Goal: Contribute content: Contribute content

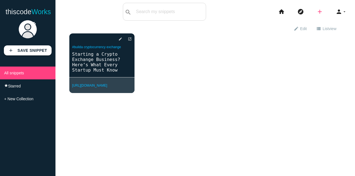
click at [317, 12] on icon "add" at bounding box center [320, 12] width 7 height 18
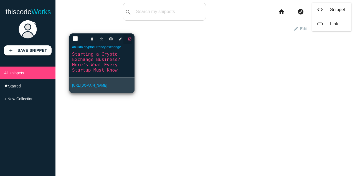
click at [129, 38] on icon "open_in_new" at bounding box center [130, 39] width 4 height 10
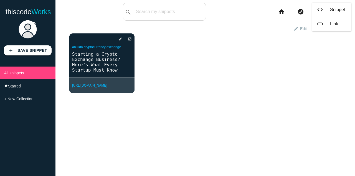
click at [172, 107] on div "exit_to_app Exit edit mode edit Edit view_list List view view_module Grid view …" at bounding box center [206, 111] width 300 height 176
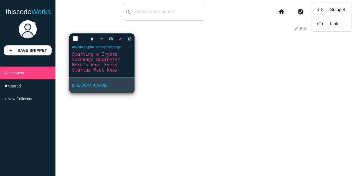
click at [119, 36] on icon "edit" at bounding box center [121, 39] width 4 height 10
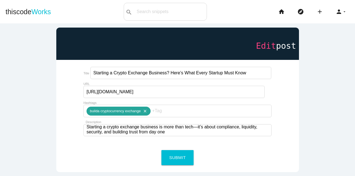
click at [146, 106] on icon "close" at bounding box center [144, 110] width 7 height 9
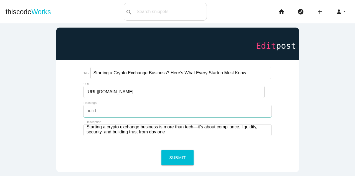
type input "build"
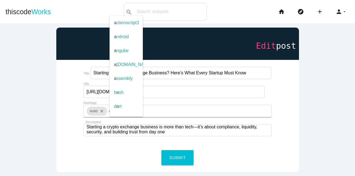
type input "a"
click at [101, 108] on icon "close" at bounding box center [100, 110] width 7 height 9
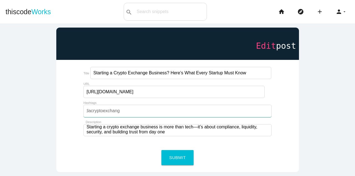
scroll to position [0, 10]
type input "buildacryptocurrency exchange"
type input "cryptoexchange,"
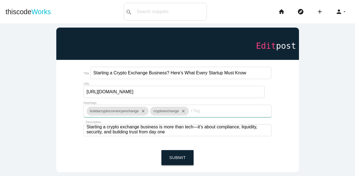
click at [179, 153] on button "Submit" at bounding box center [178, 157] width 32 height 15
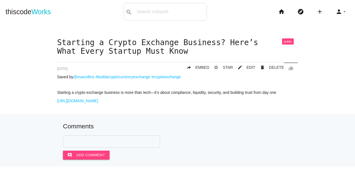
click at [284, 41] on span at bounding box center [288, 41] width 12 height 6
click at [26, 16] on link "thiscode Works" at bounding box center [29, 12] width 46 height 18
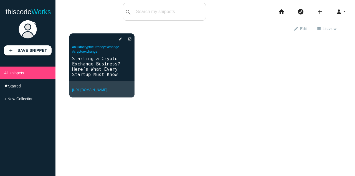
click at [273, 125] on div "exit_to_app Exit edit mode edit Edit view_list List view view_module Grid view …" at bounding box center [206, 111] width 300 height 176
click at [318, 14] on icon "add" at bounding box center [320, 12] width 7 height 18
click at [330, 8] on link "code Snippet" at bounding box center [332, 10] width 39 height 14
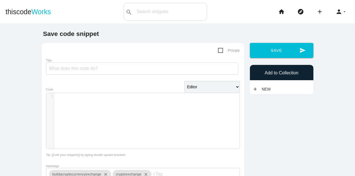
click at [10, 107] on main "Save code snippet Private Title Editor HTML Editor Javascript Editor PHP Editor…" at bounding box center [177, 133] width 355 height 221
click at [129, 67] on input "Title" at bounding box center [142, 68] width 192 height 12
paste input "Project Showcase: Polymarket Clone Script Development"
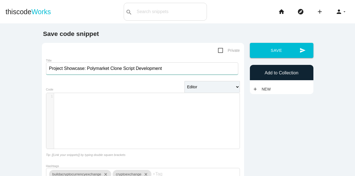
type input "Project Showcase: Polymarket Clone Script Development"
click at [104, 119] on div "​ x 1 ​" at bounding box center [147, 125] width 202 height 64
click at [83, 111] on div "​ x 1 ​" at bounding box center [147, 125] width 202 height 64
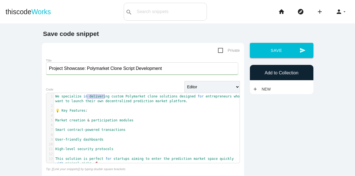
type textarea "delivering custom"
type textarea "We specialize in delivering custom"
click at [13, 117] on main "Save code snippet Private Title Project Showcase: Polymarket Clone Script Devel…" at bounding box center [177, 140] width 355 height 235
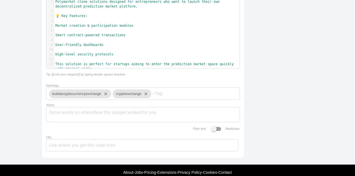
scroll to position [116, 0]
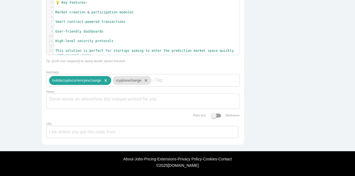
click at [105, 76] on icon "close" at bounding box center [104, 80] width 7 height 9
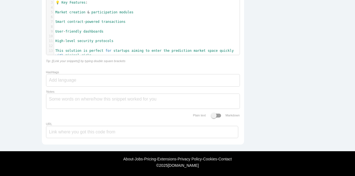
click at [105, 76] on div at bounding box center [143, 80] width 194 height 12
type input "polymarketclonescript,"
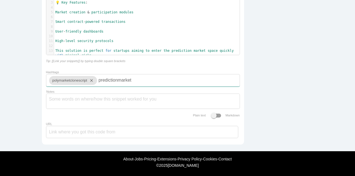
scroll to position [0, 0]
type input "predictionmarket,"
type input "decentralized,"
click at [275, 102] on div "Save code snippet Private Title Project Showcase: Polymarket Clone Script Devel…" at bounding box center [178, 35] width 278 height 225
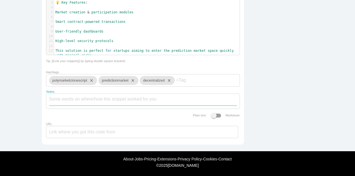
click at [102, 96] on textarea "Notes" at bounding box center [143, 100] width 188 height 12
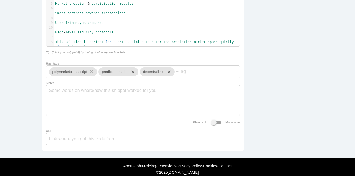
click at [288, 116] on div "Save code snippet Private Title Project Showcase: Polymarket Clone Script Devel…" at bounding box center [178, 34] width 278 height 241
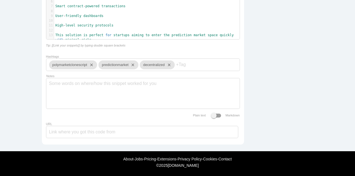
scroll to position [132, 0]
click at [99, 130] on input "URL" at bounding box center [142, 132] width 192 height 12
paste input "[URL][DOMAIN_NAME]"
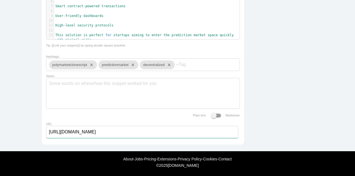
type input "[URL][DOMAIN_NAME]"
click at [272, 103] on div "Save code snippet Private Title Project Showcase: Polymarket Clone Script Devel…" at bounding box center [178, 27] width 278 height 241
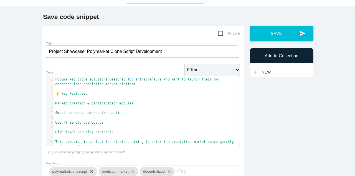
scroll to position [0, 0]
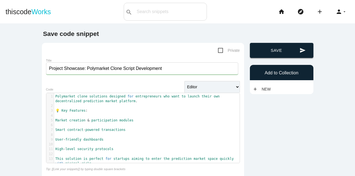
click at [274, 55] on button "send Save" at bounding box center [282, 50] width 64 height 15
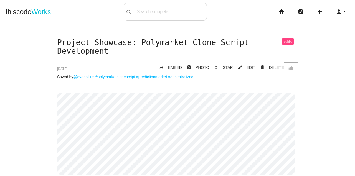
click at [14, 91] on div "Project Showcase: Polymarket Clone Script Development thumb_up delete DELETE mo…" at bounding box center [178, 123] width 344 height 170
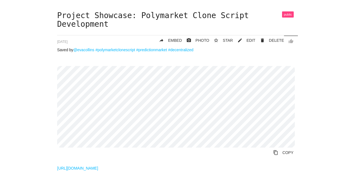
scroll to position [44, 0]
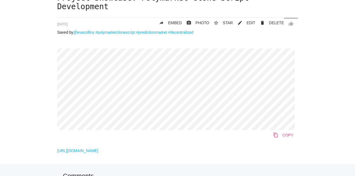
click at [277, 136] on link "content_copy COPY" at bounding box center [283, 135] width 29 height 10
click at [322, 106] on div "Project Showcase: Polymarket Clone Script Development thumb_up delete DELETE mo…" at bounding box center [178, 79] width 344 height 170
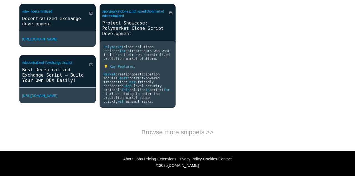
scroll to position [303, 0]
click at [281, 101] on div "open_in_new #dex #decentralized Decentralized exchange development [URL][DOMAIN…" at bounding box center [177, 60] width 333 height 112
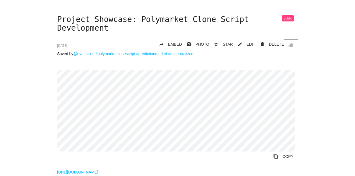
scroll to position [0, 0]
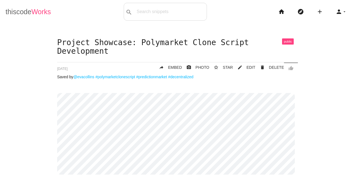
click at [23, 11] on link "thiscode Works" at bounding box center [29, 12] width 46 height 18
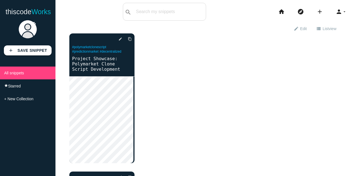
click at [166, 67] on div "delete star_border photo_camera edit content_copy #polymarketclonescript #predi…" at bounding box center [205, 138] width 272 height 210
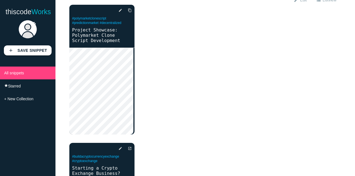
scroll to position [11, 0]
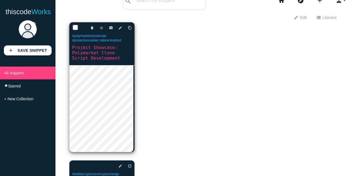
click at [75, 26] on input "checkbox" at bounding box center [76, 28] width 6 height 6
checkbox input "true"
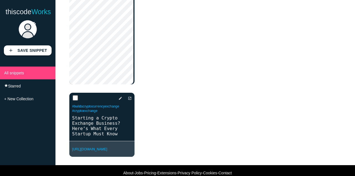
scroll to position [89, 0]
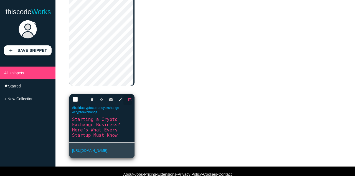
click at [128, 102] on icon "open_in_new" at bounding box center [130, 99] width 4 height 10
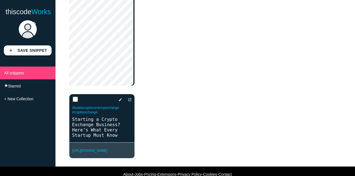
click at [206, 79] on div "delete star_border photo_camera edit content_copy #polymarketclonescript #predi…" at bounding box center [205, 61] width 272 height 210
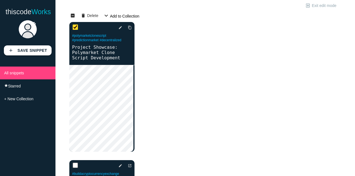
scroll to position [11, 0]
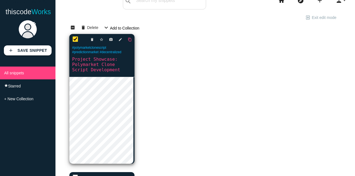
click at [128, 39] on icon "content_copy" at bounding box center [130, 39] width 4 height 10
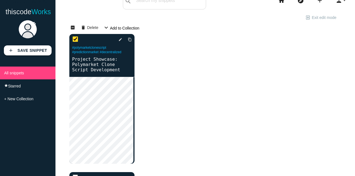
click at [201, 76] on div "delete star_border photo_camera edit content_copy #polymarketclonescript #predi…" at bounding box center [205, 139] width 272 height 210
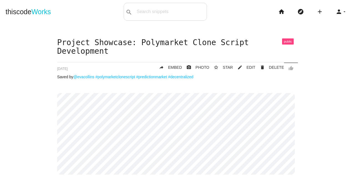
click at [18, 86] on div "Project Showcase: Polymarket Clone Script Development thumb_up delete DELETE mo…" at bounding box center [178, 123] width 344 height 170
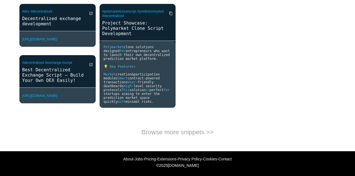
scroll to position [303, 0]
click at [191, 49] on div "open_in_new #dex #decentralized Decentralized exchange development https://bloc…" at bounding box center [177, 60] width 333 height 112
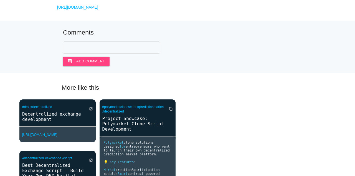
scroll to position [181, 0]
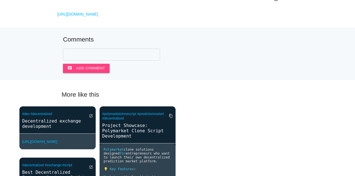
click at [290, 132] on div "open_in_new #dex #decentralized Decentralized exchange development [URL][DOMAIN…" at bounding box center [177, 162] width 333 height 112
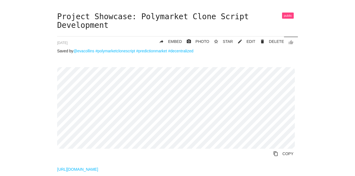
scroll to position [0, 0]
